Goal: Task Accomplishment & Management: Check status

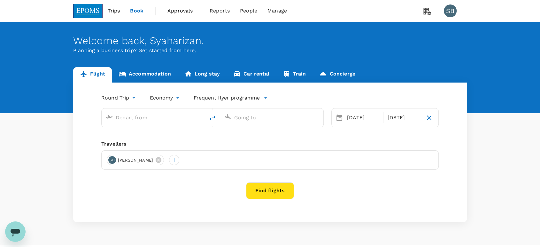
type input "business"
type input "Kuala Lumpur Intl ([GEOGRAPHIC_DATA])"
type input "Shanghai Pudong Intl (PVG)"
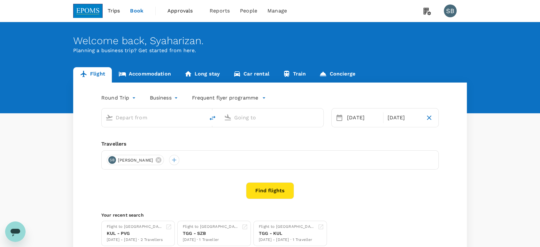
type input "Kuala Lumpur Intl ([GEOGRAPHIC_DATA])"
type input "Shanghai Pudong Intl (PVG)"
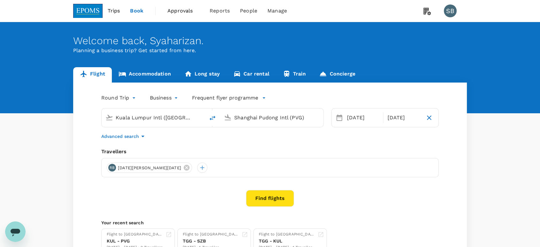
click at [161, 74] on link "Accommodation" at bounding box center [145, 74] width 66 height 15
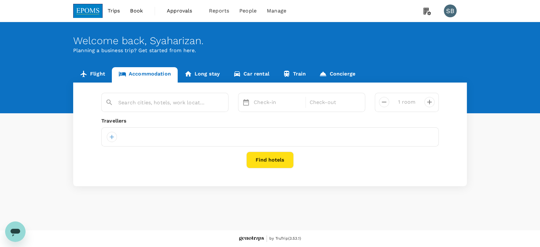
type input "2 rooms"
type input "[GEOGRAPHIC_DATA]"
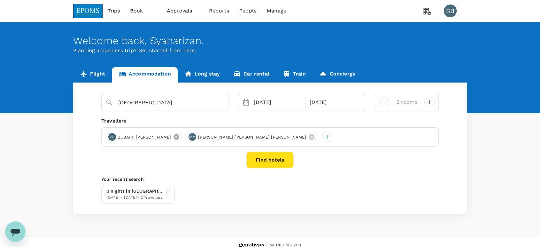
click at [177, 137] on icon at bounding box center [176, 137] width 6 height 6
click at [228, 134] on icon at bounding box center [231, 136] width 7 height 7
click at [112, 136] on div at bounding box center [112, 137] width 10 height 10
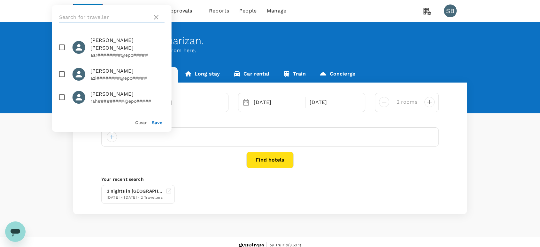
click at [77, 18] on input "text" at bounding box center [104, 17] width 91 height 10
paste input "[PERSON_NAME]"
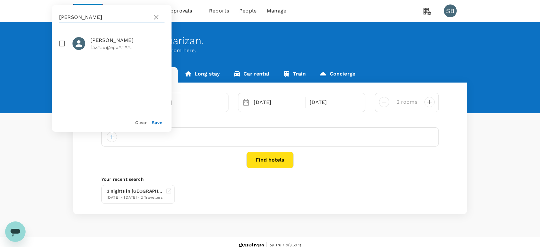
type input "[PERSON_NAME]"
click at [59, 45] on input "checkbox" at bounding box center [61, 43] width 13 height 13
checkbox input "true"
click at [154, 17] on icon at bounding box center [156, 17] width 8 height 8
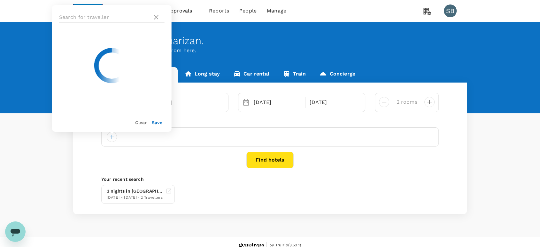
click at [79, 15] on input "text" at bounding box center [104, 17] width 91 height 10
paste input "[PERSON_NAME]"
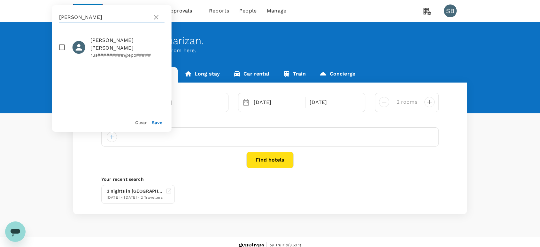
type input "[PERSON_NAME]"
click at [62, 46] on input "checkbox" at bounding box center [61, 47] width 13 height 13
checkbox input "true"
click at [157, 18] on icon at bounding box center [156, 17] width 4 height 4
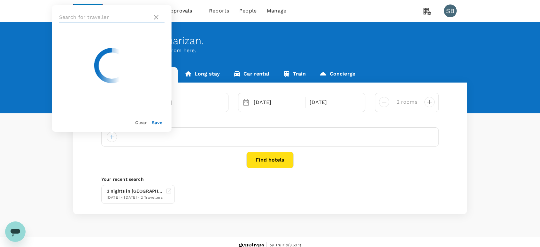
click at [103, 15] on input "text" at bounding box center [104, 17] width 91 height 10
paste input "[PERSON_NAME]"
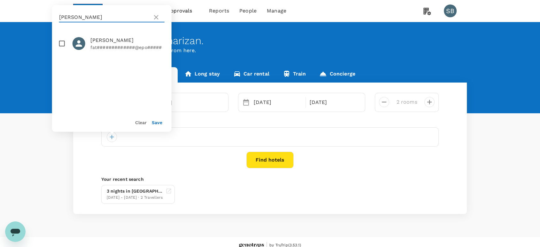
type input "[PERSON_NAME]"
click at [65, 46] on input "checkbox" at bounding box center [61, 43] width 13 height 13
checkbox input "true"
click at [158, 122] on button "Save" at bounding box center [157, 122] width 11 height 5
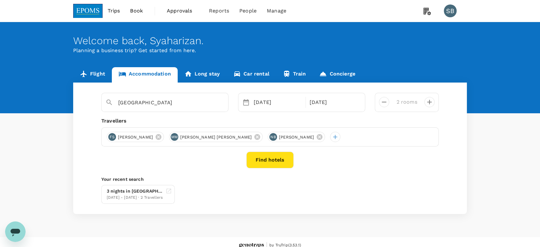
click at [429, 103] on icon "decrease" at bounding box center [429, 102] width 4 height 4
type input "3 rooms"
click at [258, 100] on div "[DATE]" at bounding box center [277, 102] width 53 height 13
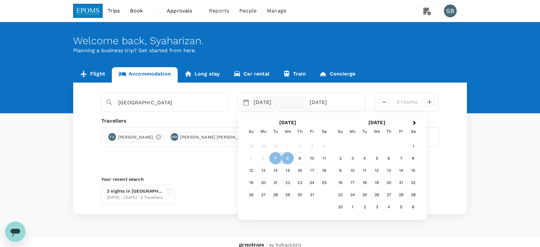
click at [302, 158] on div "9" at bounding box center [300, 158] width 12 height 12
click at [311, 158] on div "10" at bounding box center [312, 158] width 12 height 12
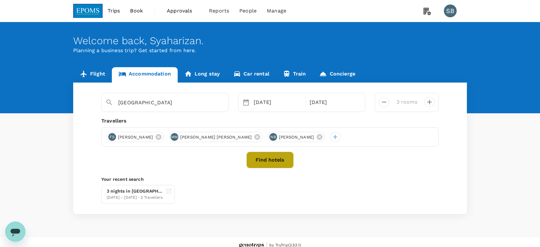
click at [281, 163] on button "Find hotels" at bounding box center [269, 159] width 47 height 17
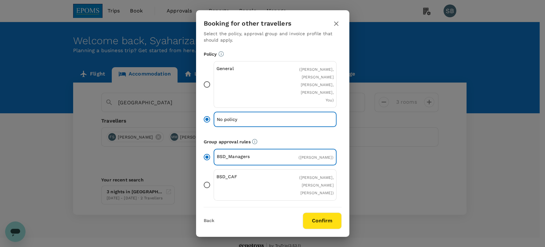
click at [325, 225] on button "Confirm" at bounding box center [322, 220] width 39 height 17
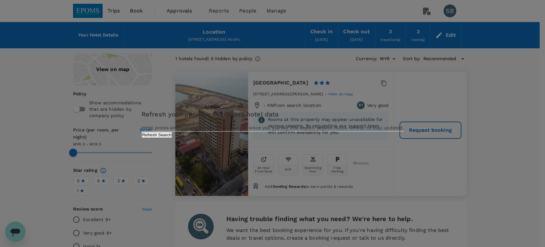
click at [173, 138] on button "Refresh Search" at bounding box center [157, 135] width 31 height 6
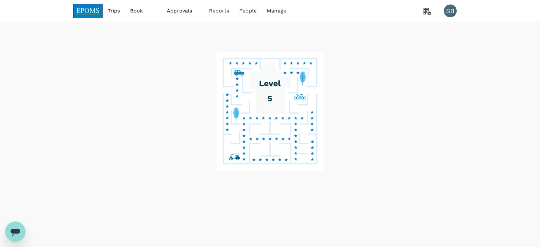
click at [85, 8] on img at bounding box center [87, 11] width 29 height 14
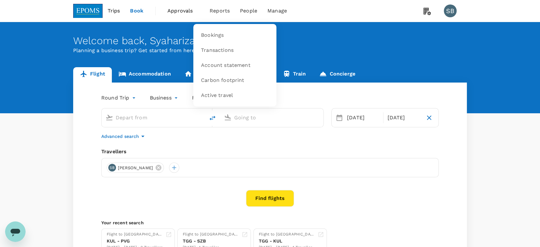
type input "Kuala Lumpur Intl ([GEOGRAPHIC_DATA])"
type input "Shanghai Pudong Intl (PVG)"
type input "Kuala Lumpur Intl ([GEOGRAPHIC_DATA])"
type input "Shanghai Pudong Intl (PVG)"
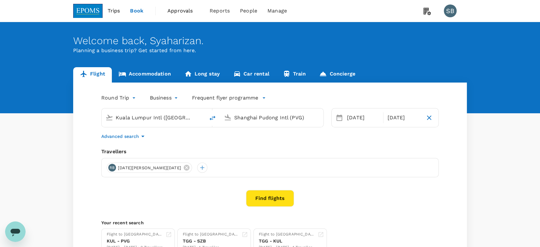
click at [184, 9] on span "Approvals" at bounding box center [183, 11] width 32 height 8
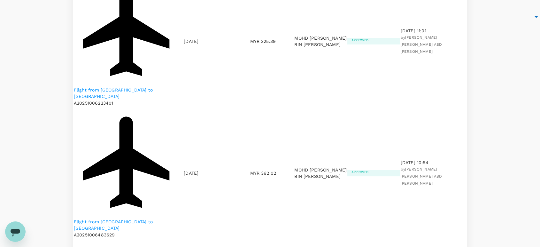
scroll to position [177, 0]
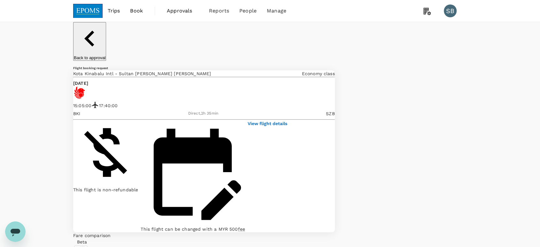
click at [287, 122] on p "View flight details" at bounding box center [268, 123] width 40 height 6
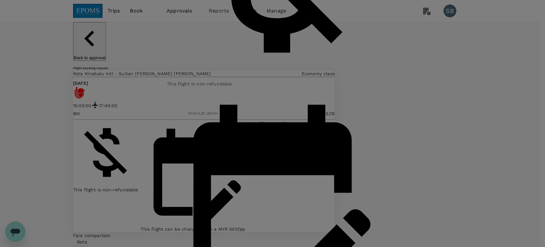
click at [506, 135] on div "Your flight details Depart flight BKI - SZB [DATE] Malindo Air (OD) 1013 | econ…" at bounding box center [272, 123] width 545 height 247
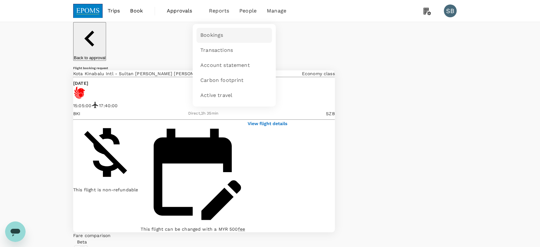
click at [218, 35] on span "Bookings" at bounding box center [211, 35] width 23 height 7
